Goal: Transaction & Acquisition: Purchase product/service

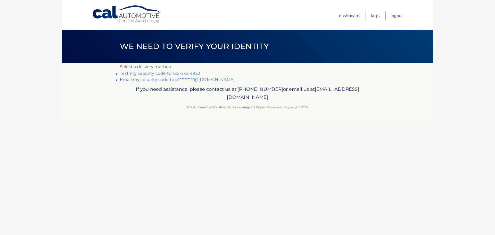
click at [143, 73] on link "Text my security code to xxx-xxx-4932" at bounding box center [160, 73] width 80 height 5
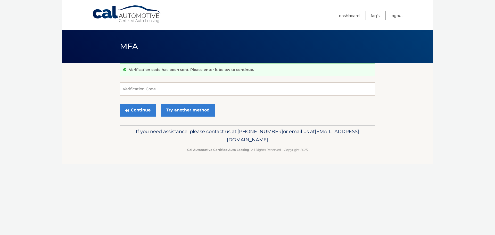
click at [134, 86] on input "Verification Code" at bounding box center [247, 89] width 255 height 13
type input "544746"
click at [120, 104] on button "Continue" at bounding box center [138, 110] width 36 height 13
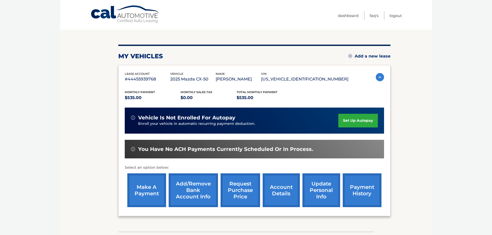
scroll to position [52, 0]
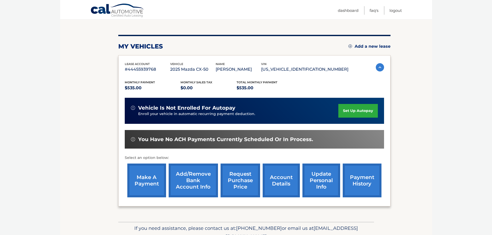
click at [148, 188] on link "make a payment" at bounding box center [146, 181] width 39 height 34
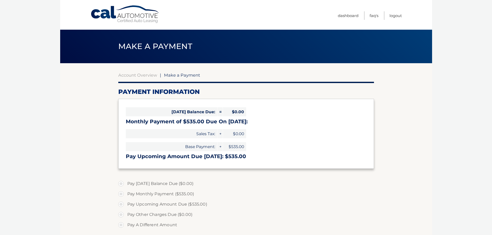
select select "OTI3MTk5MjMtZDJiZS00ZGY0LWI4NjctZjZmOTRhOTUwM2Iy"
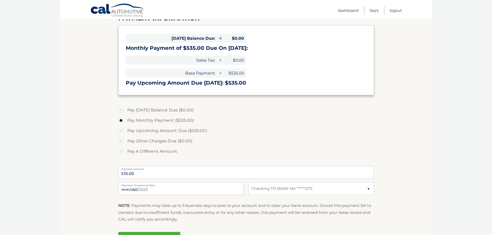
scroll to position [77, 0]
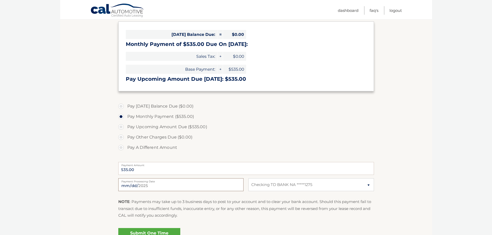
click at [170, 185] on input "2025-09-10" at bounding box center [180, 184] width 125 height 13
click at [159, 183] on input "2025-09-25" at bounding box center [180, 184] width 125 height 13
type input "2025-09-21"
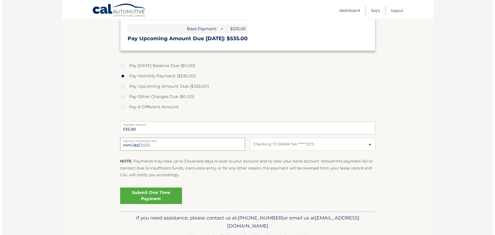
scroll to position [129, 0]
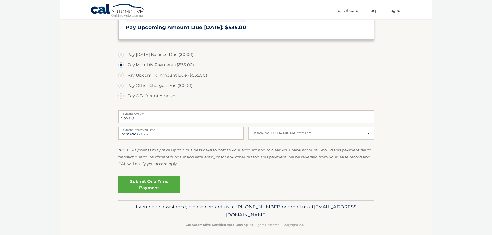
click at [141, 183] on link "Submit One Time Payment" at bounding box center [149, 184] width 62 height 17
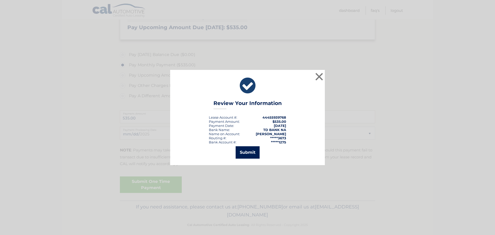
click at [251, 154] on button "Submit" at bounding box center [248, 152] width 24 height 12
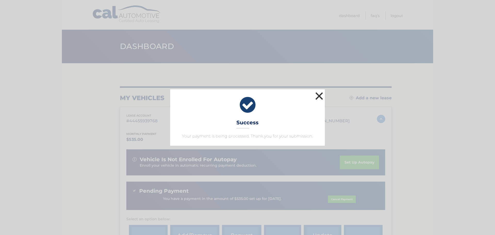
click at [319, 93] on button "×" at bounding box center [319, 96] width 10 height 10
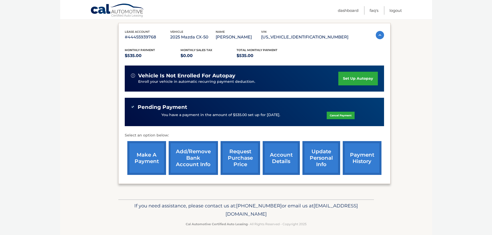
scroll to position [87, 0]
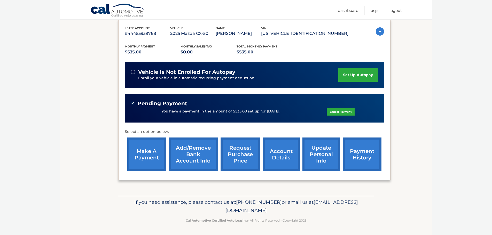
click at [359, 151] on link "payment history" at bounding box center [361, 155] width 39 height 34
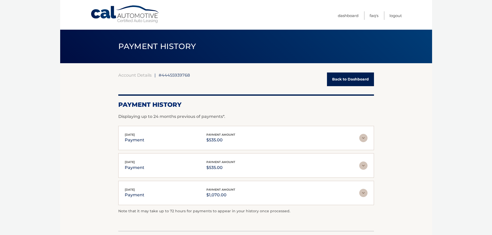
click at [362, 193] on img at bounding box center [363, 193] width 8 height 8
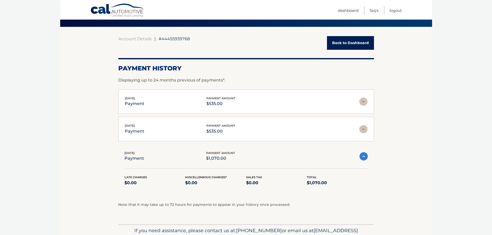
scroll to position [52, 0]
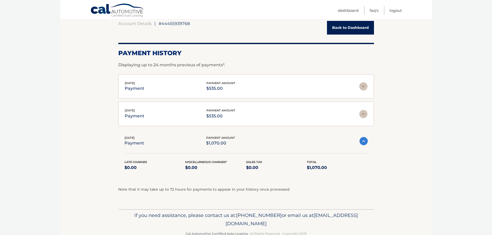
click at [363, 141] on img at bounding box center [363, 141] width 8 height 8
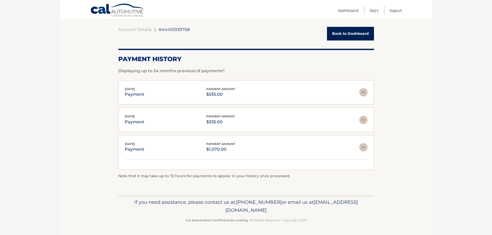
scroll to position [35, 0]
